Goal: Navigation & Orientation: Go to known website

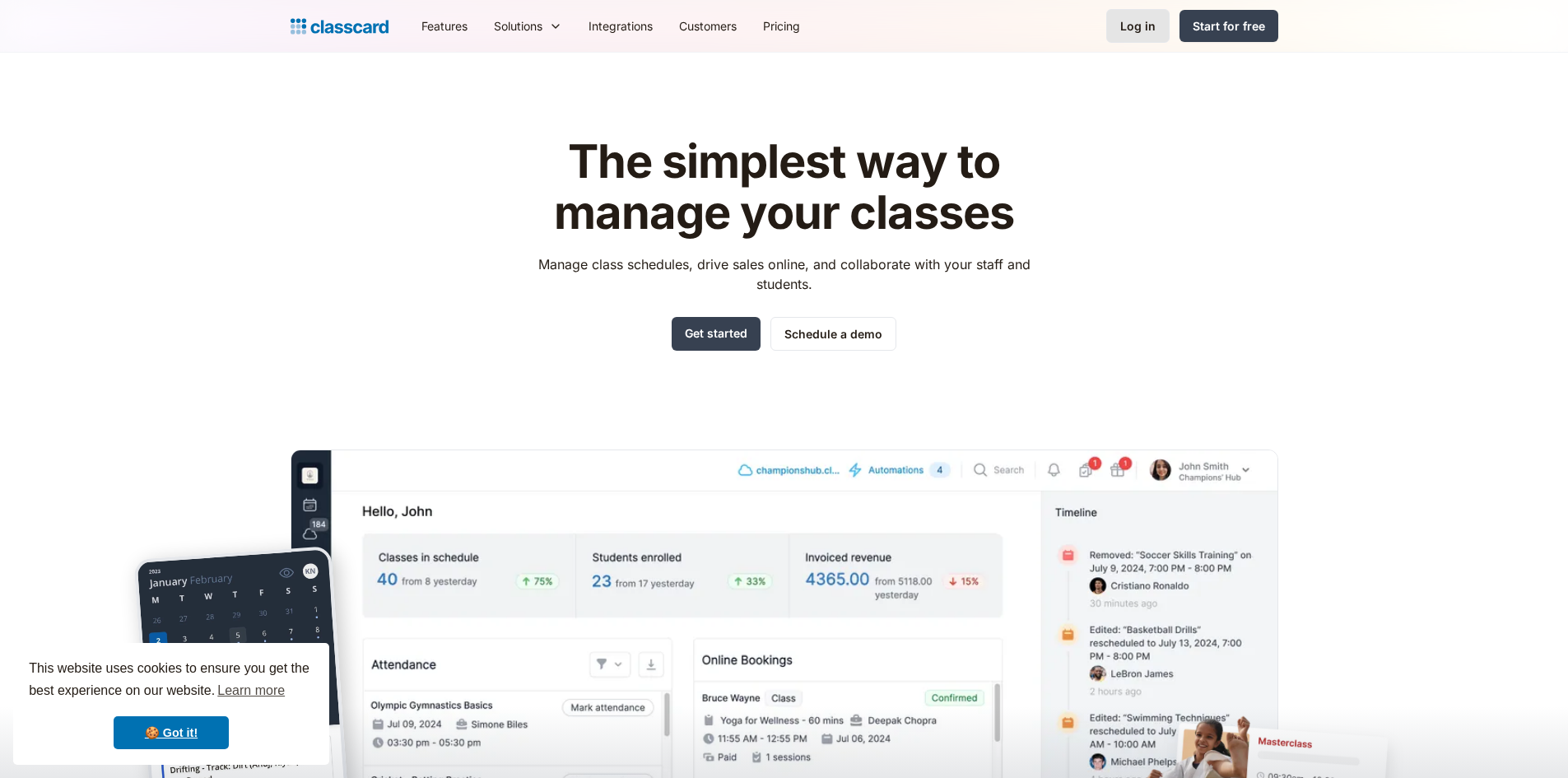
click at [1143, 20] on div "Log in" at bounding box center [1138, 25] width 36 height 17
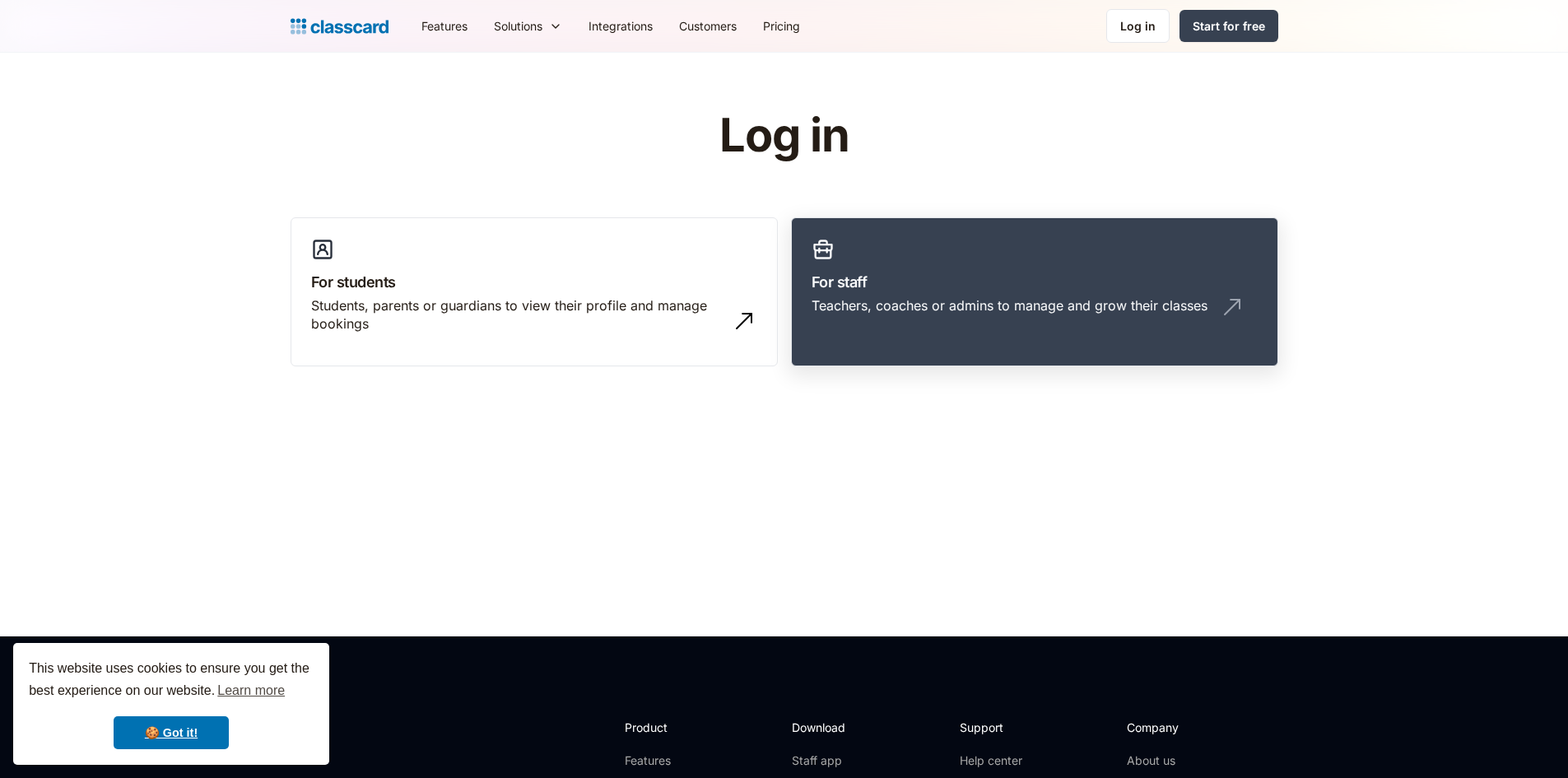
click at [849, 263] on link "For staff Teachers, coaches or admins to manage and grow their classes" at bounding box center [1034, 291] width 487 height 150
